Goal: Find specific page/section: Locate a particular part of the current website

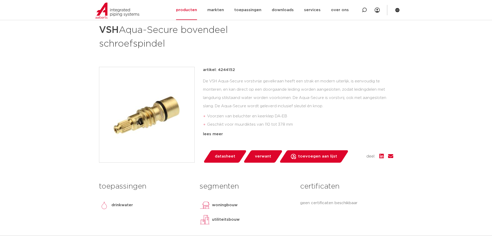
click at [264, 160] on span "verwant" at bounding box center [263, 156] width 16 height 8
click at [267, 155] on span "verwant" at bounding box center [263, 156] width 16 height 8
click at [266, 156] on span "verwant" at bounding box center [263, 156] width 16 height 8
drag, startPoint x: 266, startPoint y: 156, endPoint x: 263, endPoint y: 159, distance: 4.4
click at [266, 156] on span "verwant" at bounding box center [263, 156] width 16 height 8
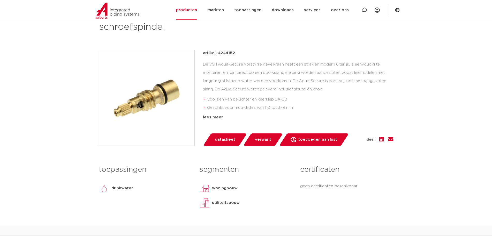
scroll to position [103, 0]
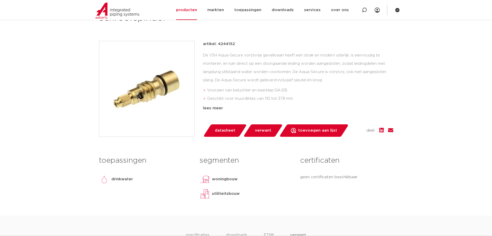
click at [259, 127] on span "verwant" at bounding box center [263, 130] width 16 height 8
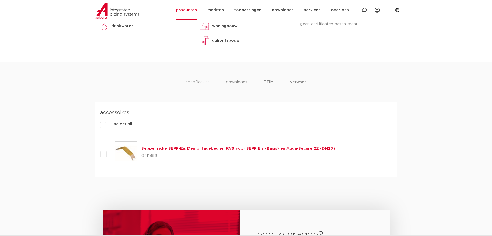
scroll to position [259, 0]
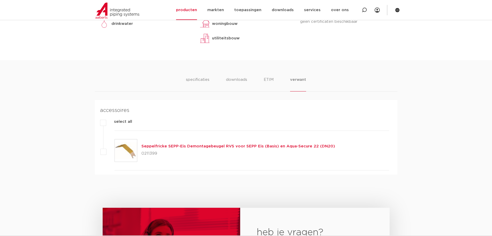
click at [128, 122] on label "select all" at bounding box center [119, 121] width 26 height 6
drag, startPoint x: 209, startPoint y: 121, endPoint x: 218, endPoint y: 119, distance: 9.3
click at [209, 122] on div "select all" at bounding box center [246, 124] width 286 height 12
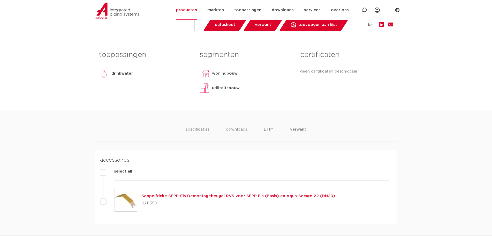
scroll to position [207, 0]
